Goal: Information Seeking & Learning: Learn about a topic

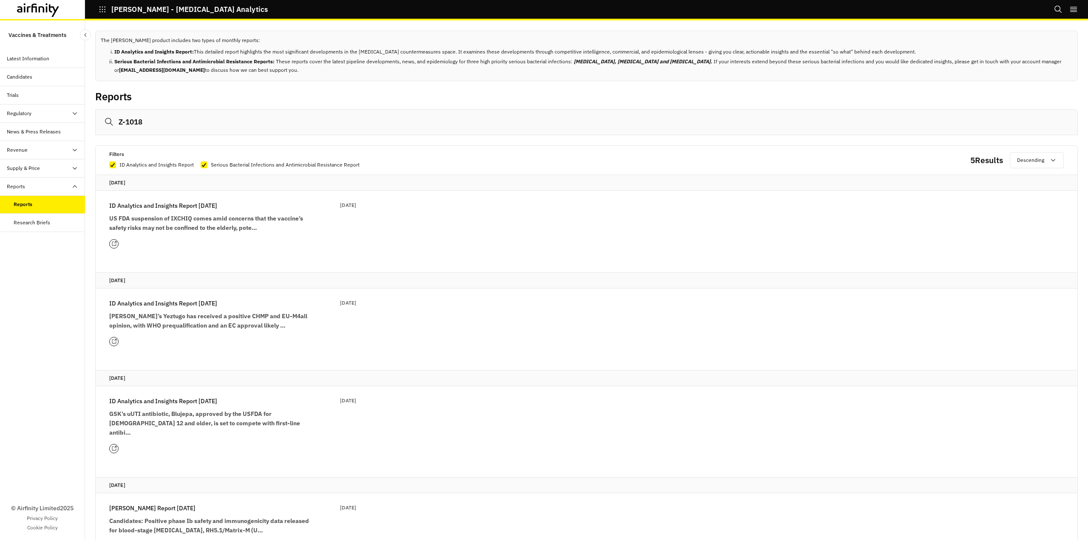
click at [37, 204] on div "Reports" at bounding box center [49, 205] width 71 height 8
drag, startPoint x: 166, startPoint y: 126, endPoint x: 96, endPoint y: 130, distance: 69.8
click at [96, 129] on input "Z-1018" at bounding box center [586, 122] width 982 height 26
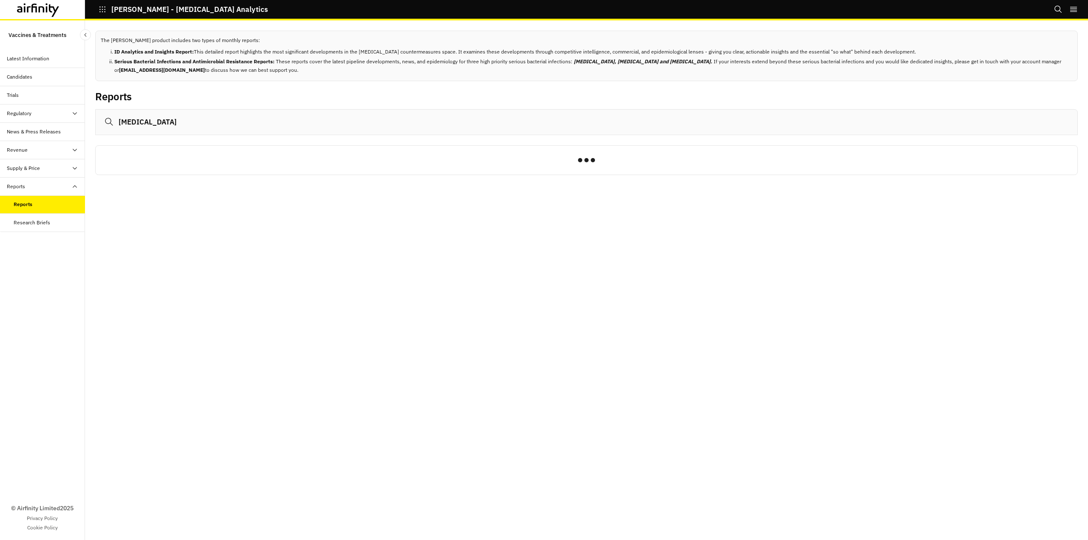
type input "[MEDICAL_DATA]"
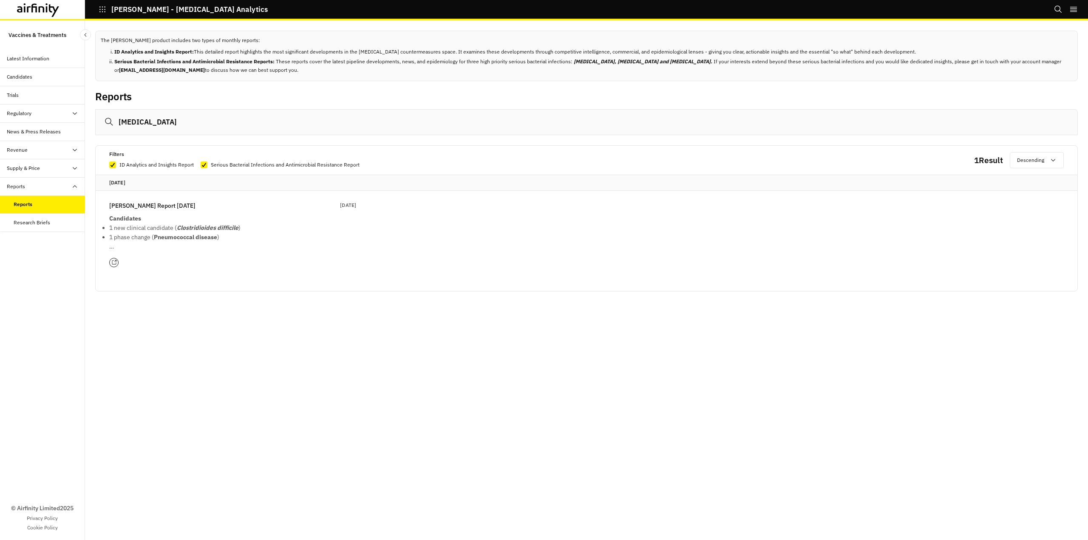
click at [164, 205] on p "[PERSON_NAME] Report [DATE]" at bounding box center [152, 205] width 86 height 9
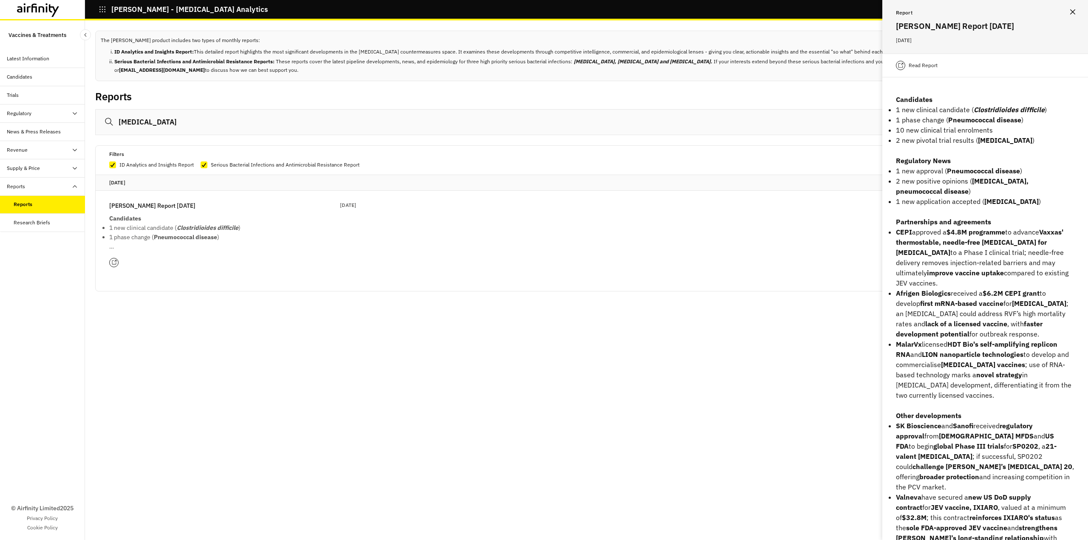
click at [998, 114] on p "1 new clinical candidate ( Clostridioides [MEDICAL_DATA] )" at bounding box center [985, 110] width 178 height 10
click at [920, 63] on p "Read Report" at bounding box center [922, 65] width 29 height 8
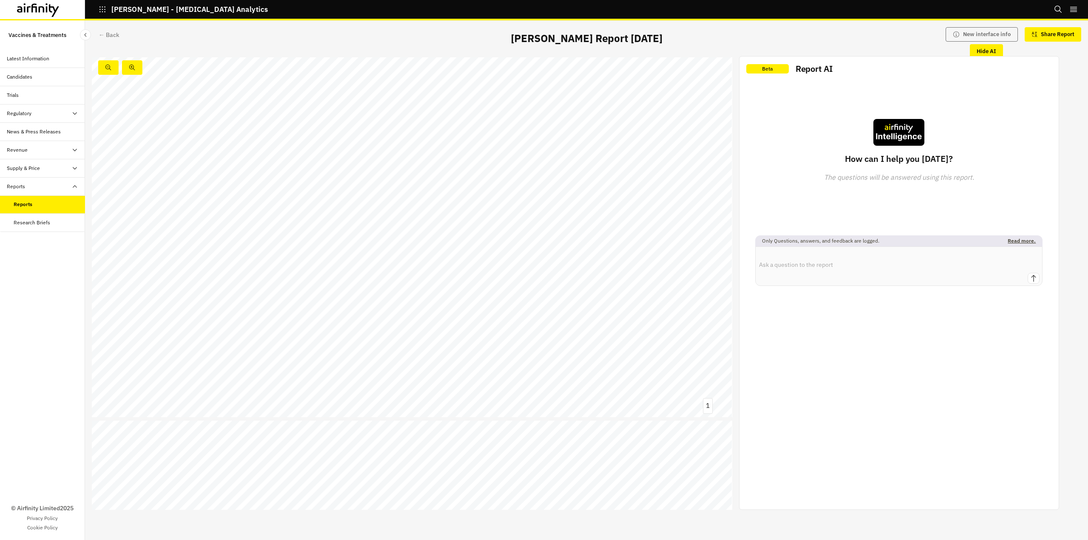
scroll to position [297, 0]
click at [227, 301] on link at bounding box center [203, 300] width 107 height 9
click at [47, 8] on icon at bounding box center [46, 9] width 1 height 6
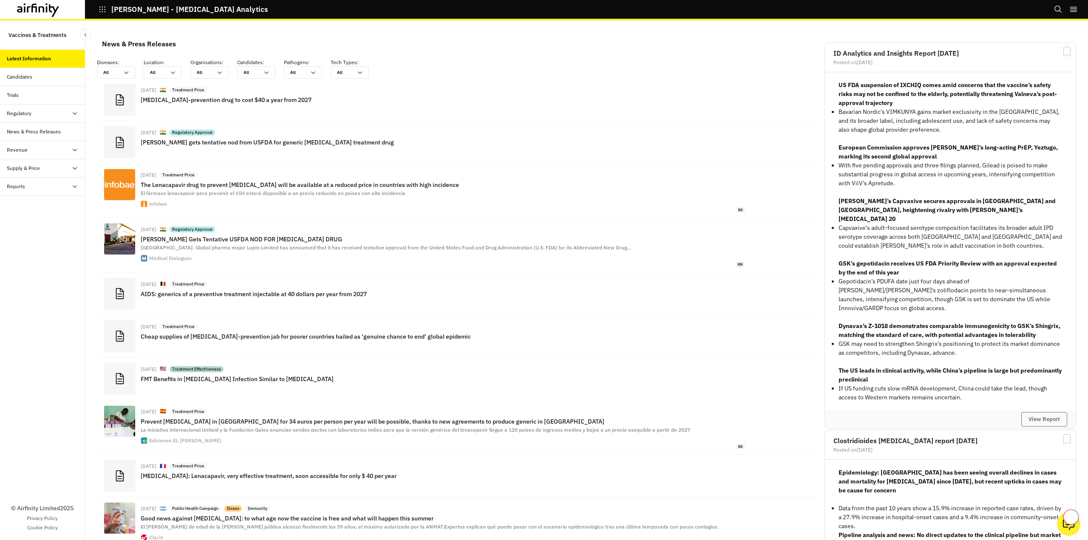
scroll to position [620, 249]
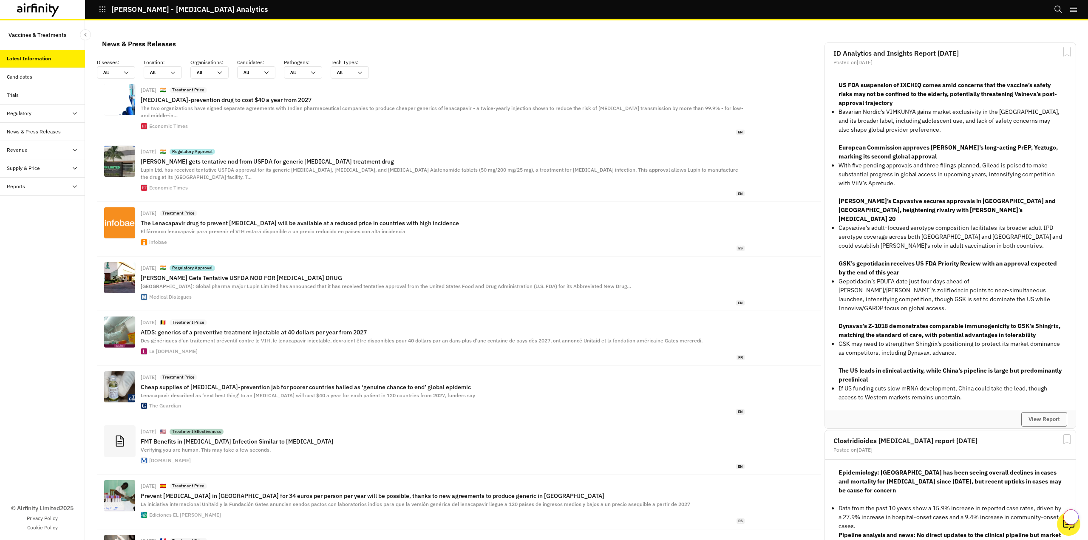
click at [35, 76] on div "Candidates" at bounding box center [46, 77] width 78 height 8
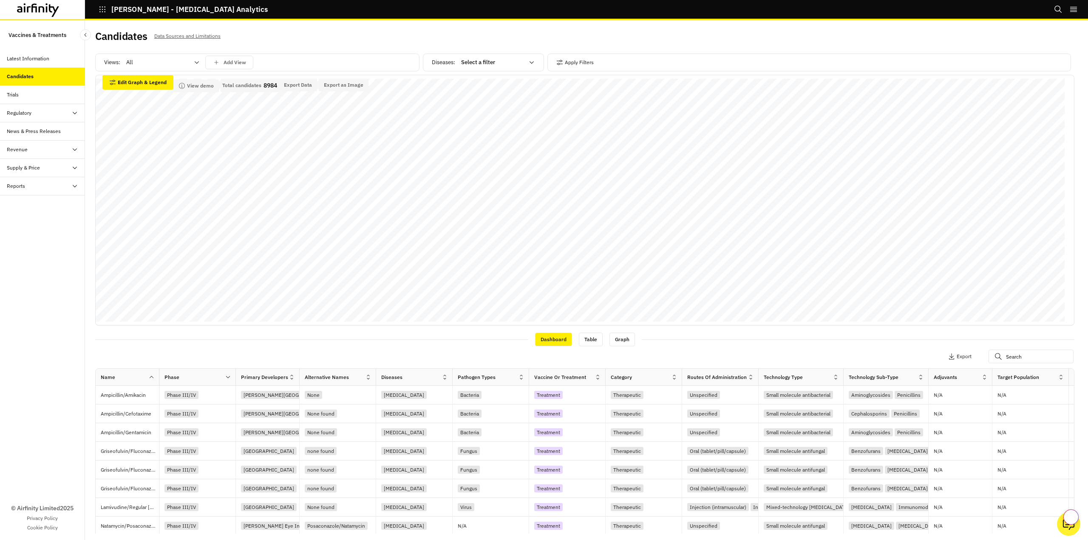
click at [183, 62] on div at bounding box center [157, 62] width 63 height 10
click at [138, 98] on p "Vaccines" at bounding box center [138, 99] width 23 height 8
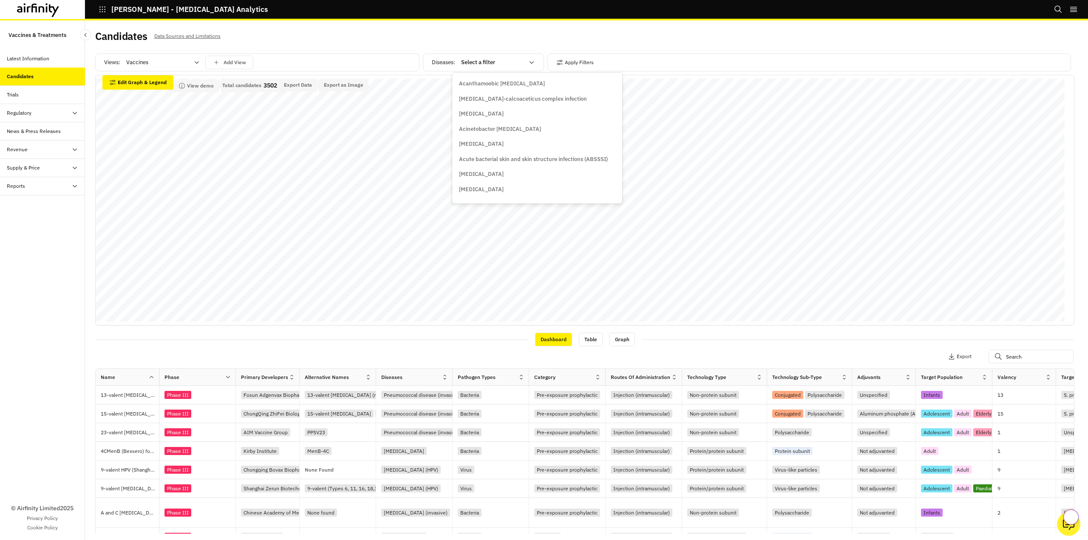
click at [500, 63] on div at bounding box center [492, 62] width 63 height 10
click at [500, 136] on p "Clostridioides difficile" at bounding box center [486, 139] width 54 height 8
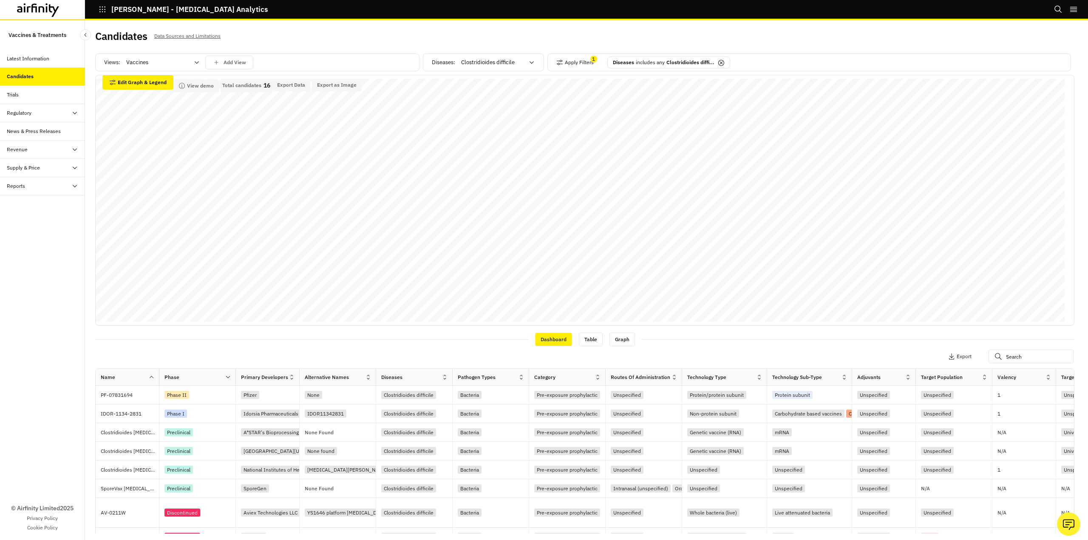
click at [26, 190] on div "Reports" at bounding box center [46, 186] width 78 height 8
click at [31, 202] on div "Reports" at bounding box center [23, 205] width 18 height 8
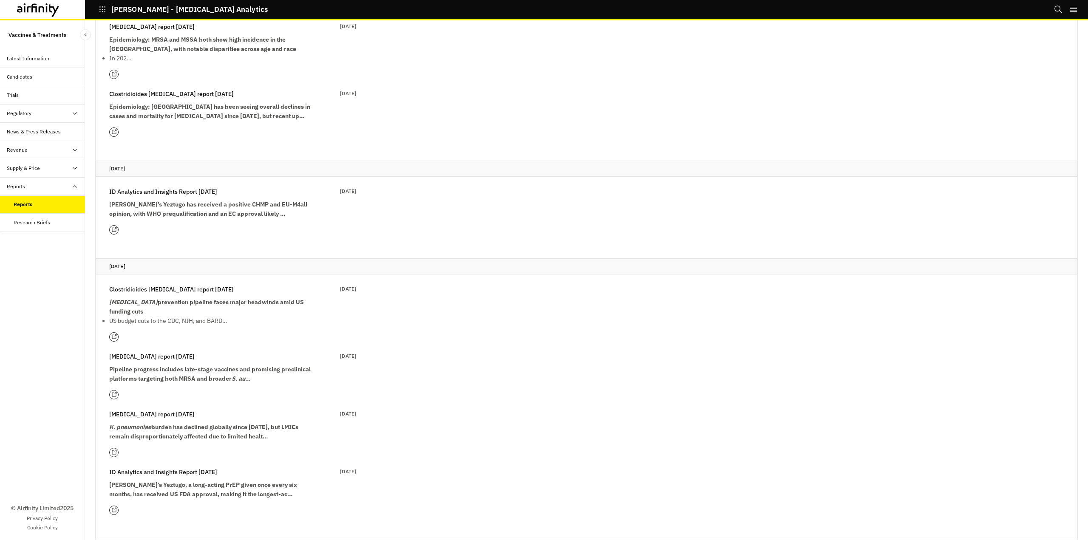
scroll to position [297, 0]
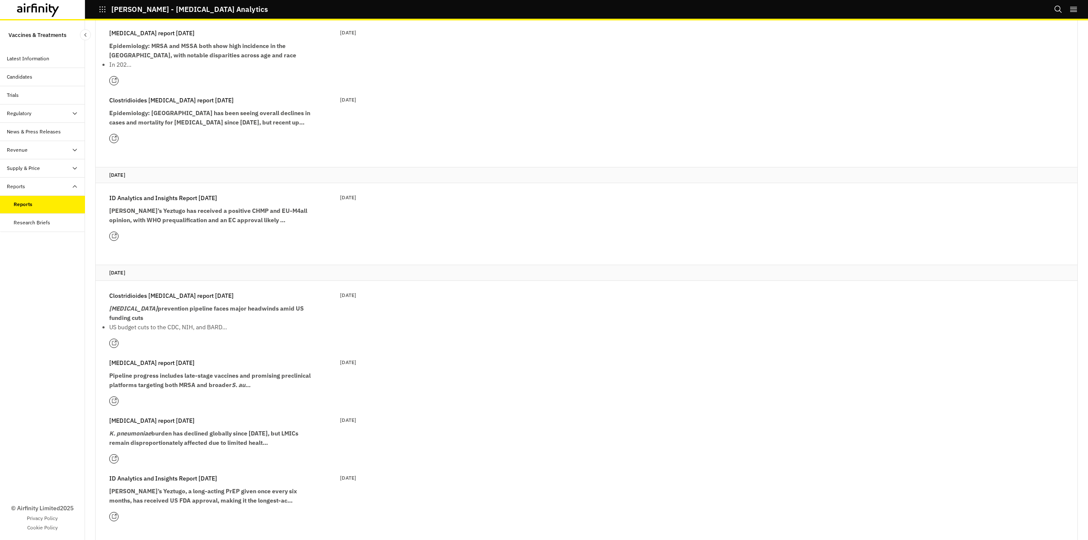
click at [191, 293] on p "Clostridioides difficile report 31st July" at bounding box center [171, 295] width 124 height 9
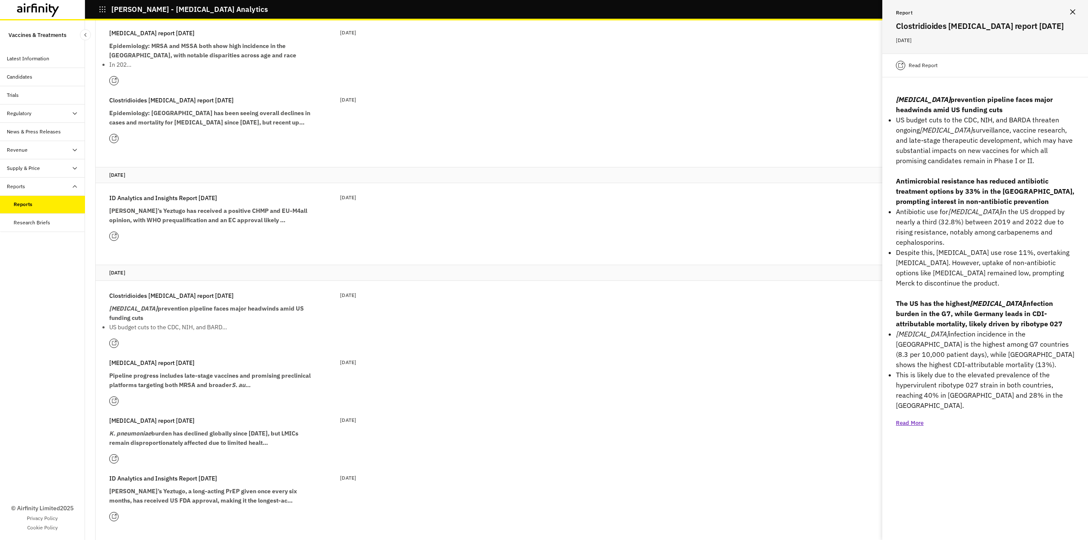
click at [207, 116] on strong "Epidemiology: England has been seeing overall declines in cases and mortality f…" at bounding box center [209, 117] width 201 height 17
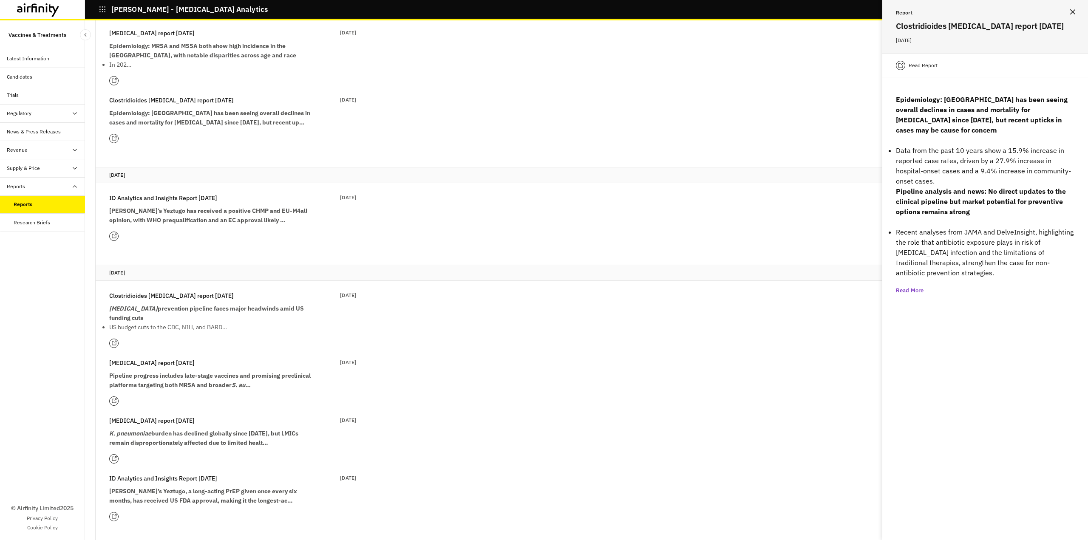
drag, startPoint x: 971, startPoint y: 102, endPoint x: 945, endPoint y: 170, distance: 72.4
click at [970, 103] on strong "Epidemiology: England has been seeing overall declines in cases and mortality f…" at bounding box center [982, 114] width 172 height 39
drag, startPoint x: 942, startPoint y: 192, endPoint x: 959, endPoint y: 206, distance: 22.0
click at [942, 193] on strong "Pipeline analysis and news: No direct updates to the clinical pipeline but mark…" at bounding box center [981, 201] width 170 height 29
click at [247, 305] on strong "C. difficile prevention pipeline faces major headwinds amid US funding cuts" at bounding box center [206, 313] width 195 height 17
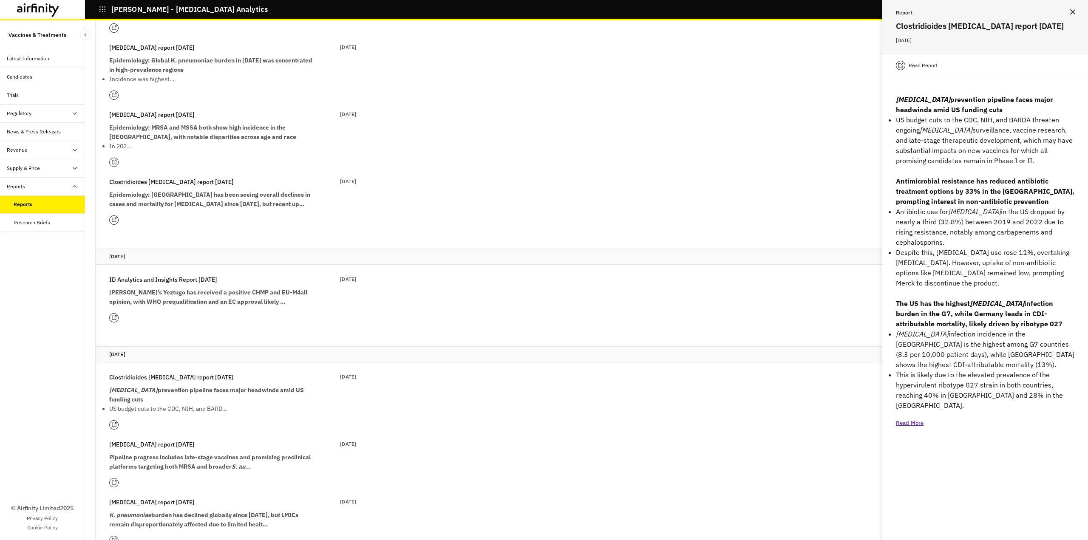
scroll to position [212, 0]
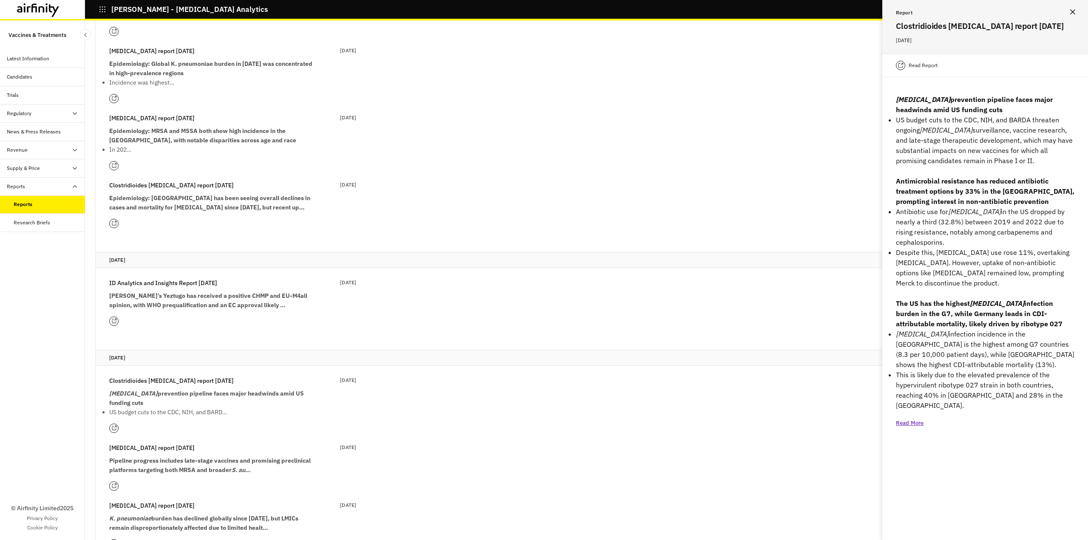
click at [213, 188] on p "Clostridioides difficile report 1st September" at bounding box center [171, 185] width 124 height 9
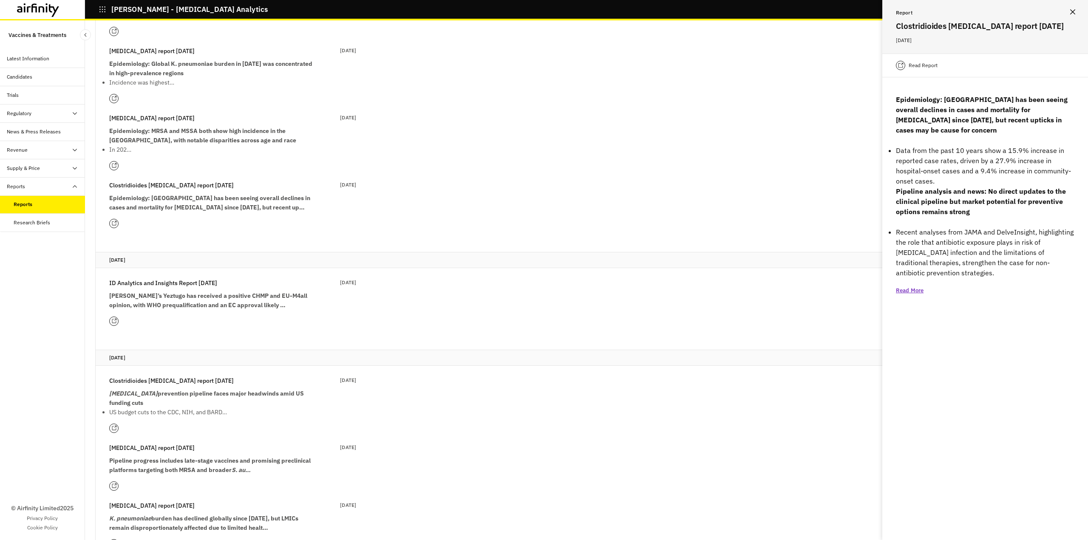
click at [920, 63] on p "Read Report" at bounding box center [922, 65] width 29 height 8
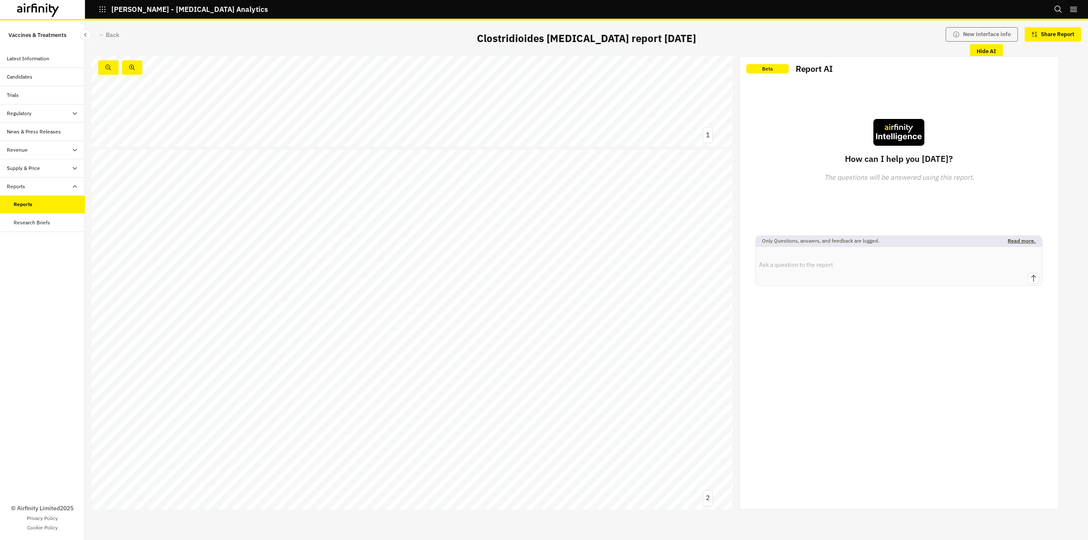
scroll to position [297, 0]
click at [477, 287] on link at bounding box center [480, 291] width 88 height 10
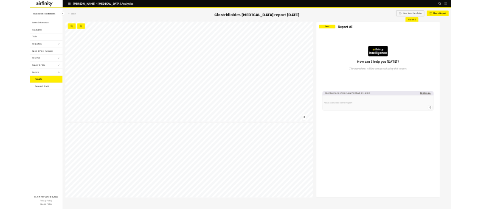
scroll to position [467, 0]
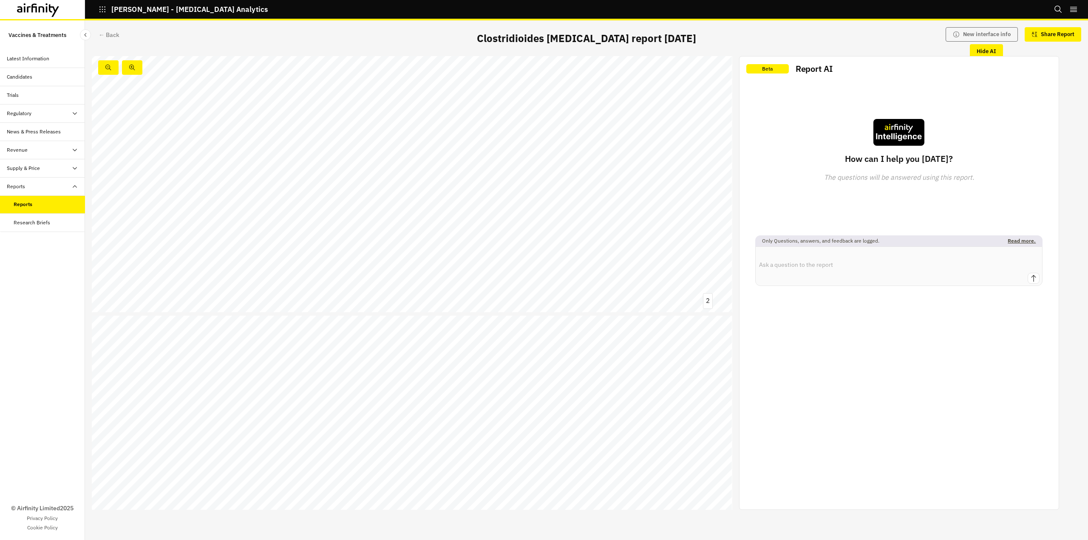
click at [388, 267] on div "Contents Summary Epidemiology → CDI incidence and mortality in England → CDI in…" at bounding box center [412, 133] width 640 height 360
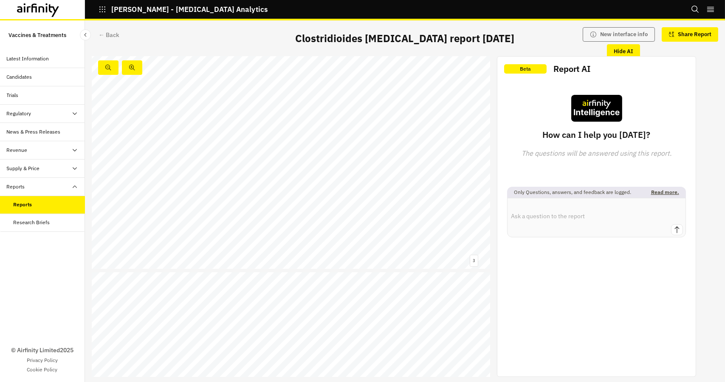
click at [548, 320] on div "Beta Report AI How can I help you today? The questions will be answered using t…" at bounding box center [597, 217] width 198 height 320
